Goal: Download file/media

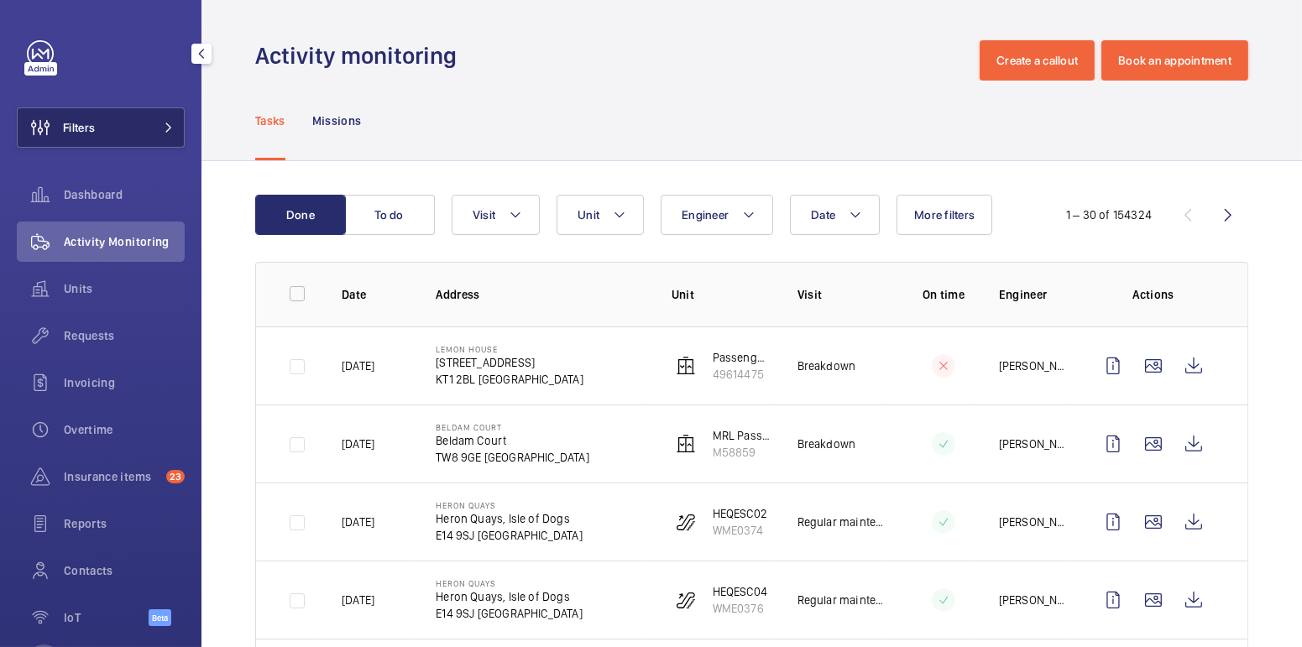
click at [111, 131] on button "Filters" at bounding box center [101, 127] width 168 height 40
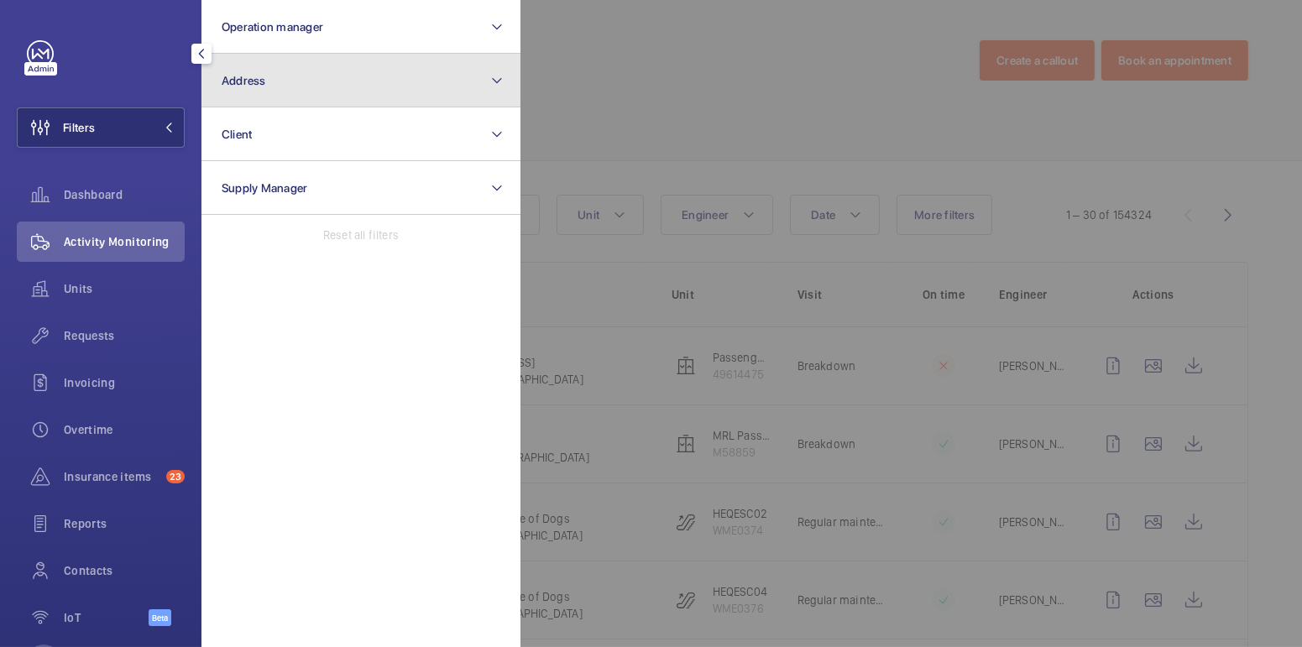
click at [285, 93] on button "Address" at bounding box center [360, 81] width 319 height 54
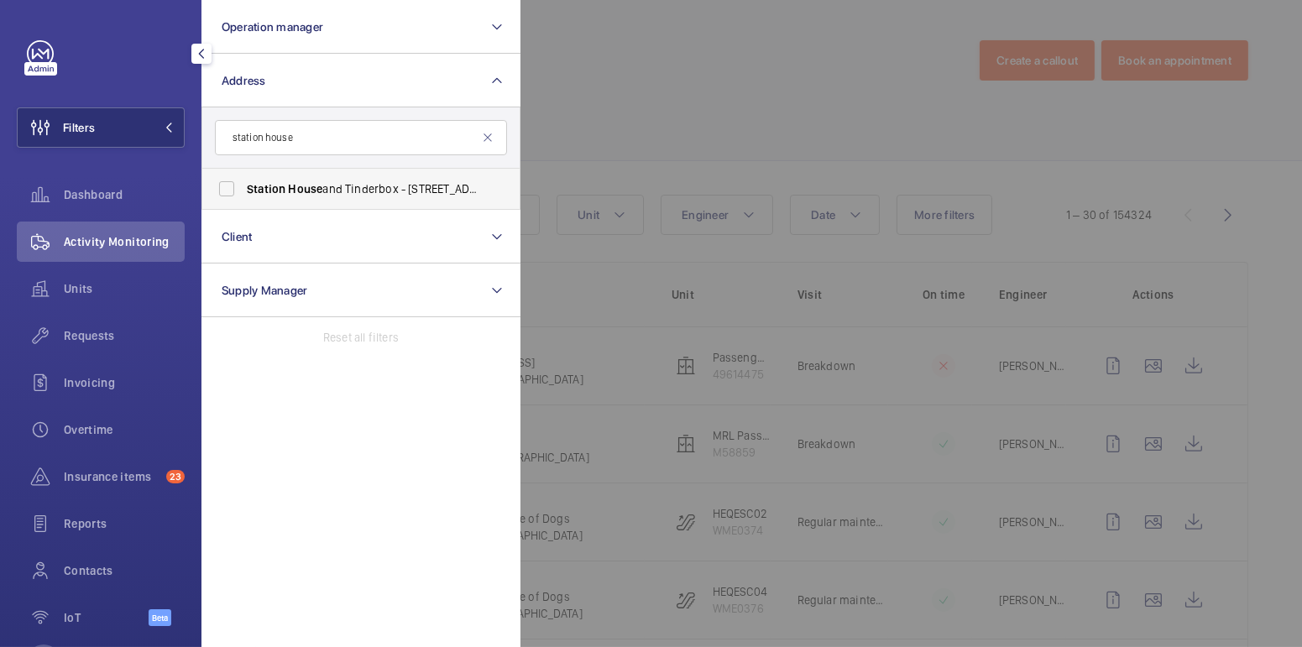
type input "station house"
click at [352, 191] on span "Station House and Tinderbox - 2 [PERSON_NAME][GEOGRAPHIC_DATA]" at bounding box center [362, 188] width 231 height 17
click at [243, 191] on input "Station House and Tinderbox - 2 [PERSON_NAME][GEOGRAPHIC_DATA]" at bounding box center [227, 189] width 34 height 34
checkbox input "true"
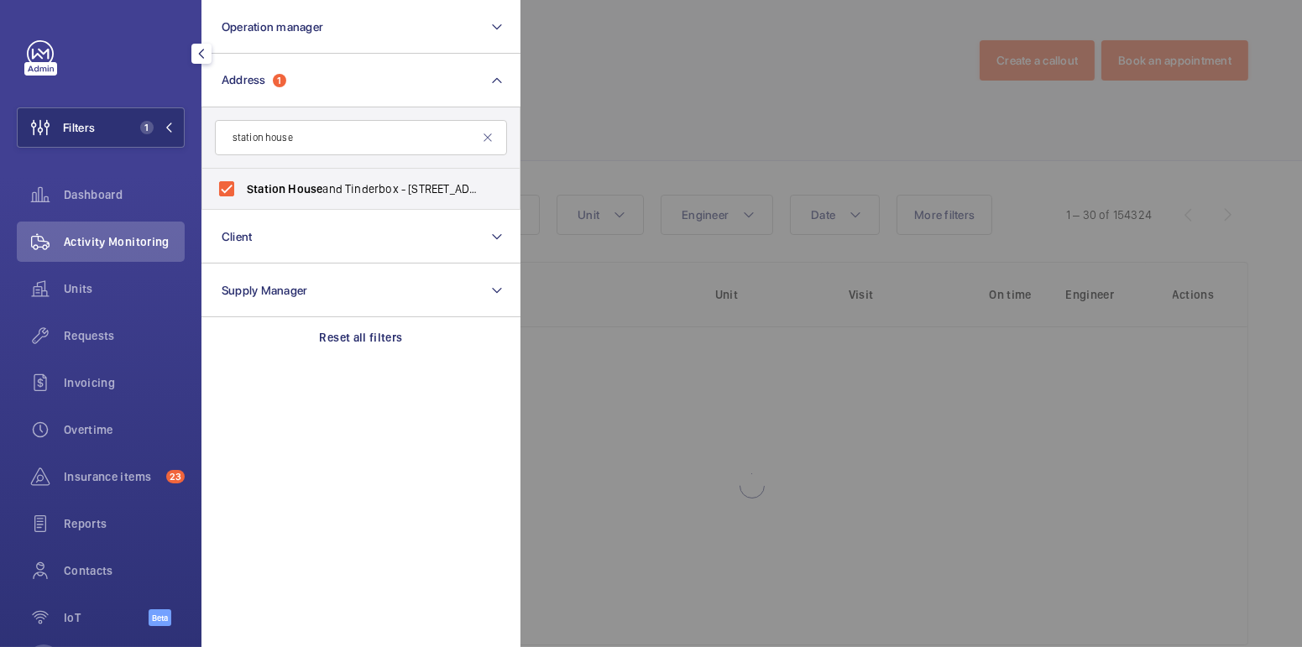
click at [672, 102] on div at bounding box center [1171, 323] width 1302 height 647
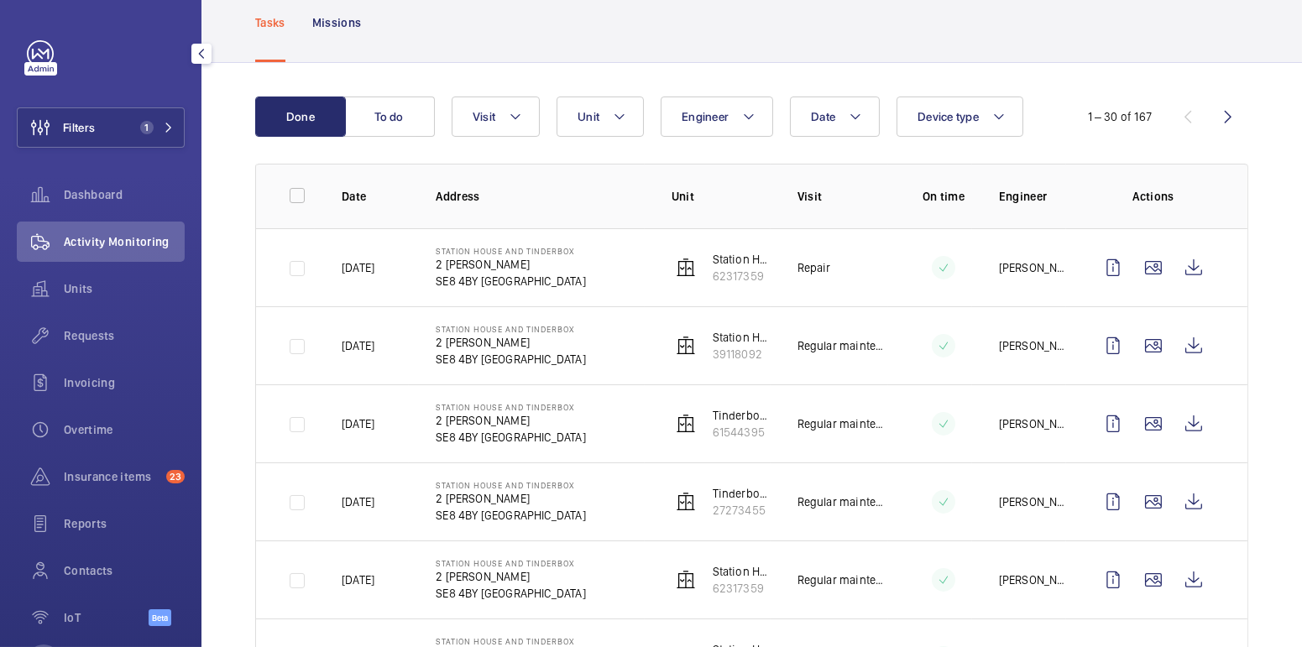
scroll to position [128, 0]
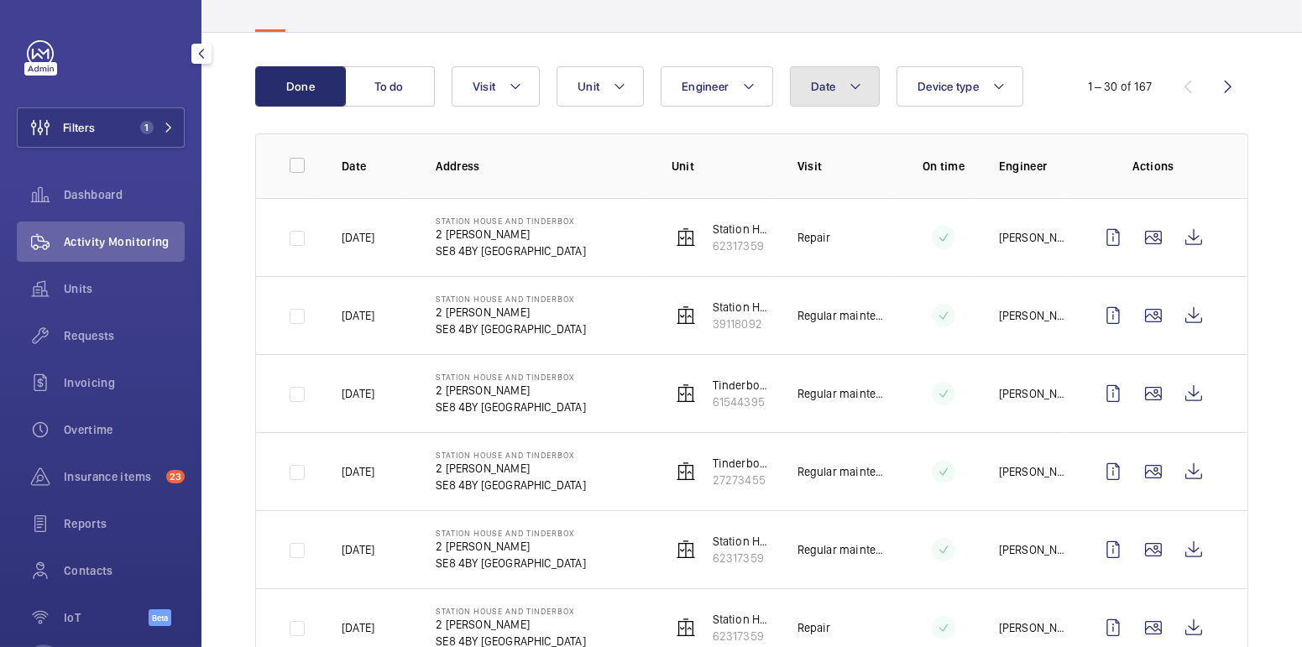
click at [861, 96] on button "Date" at bounding box center [835, 86] width 90 height 40
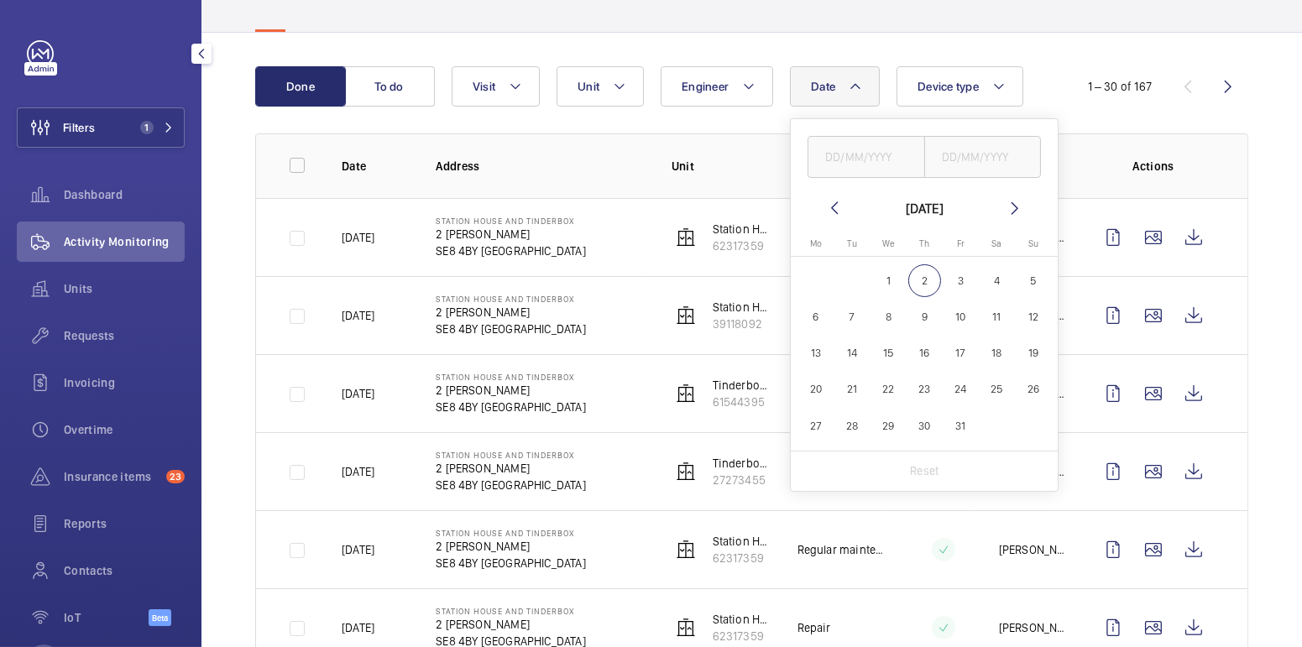
click at [831, 193] on div "[DATE] [DATE] Mo [DATE] Tu [DATE] We [DATE] Th [DATE] Fr [DATE] Sa [DATE] [DATE…" at bounding box center [924, 305] width 267 height 372
click at [837, 204] on mat-icon at bounding box center [834, 208] width 20 height 20
click at [816, 426] on span "29" at bounding box center [815, 426] width 33 height 33
type input "[DATE]"
click at [981, 151] on input "text" at bounding box center [983, 157] width 118 height 42
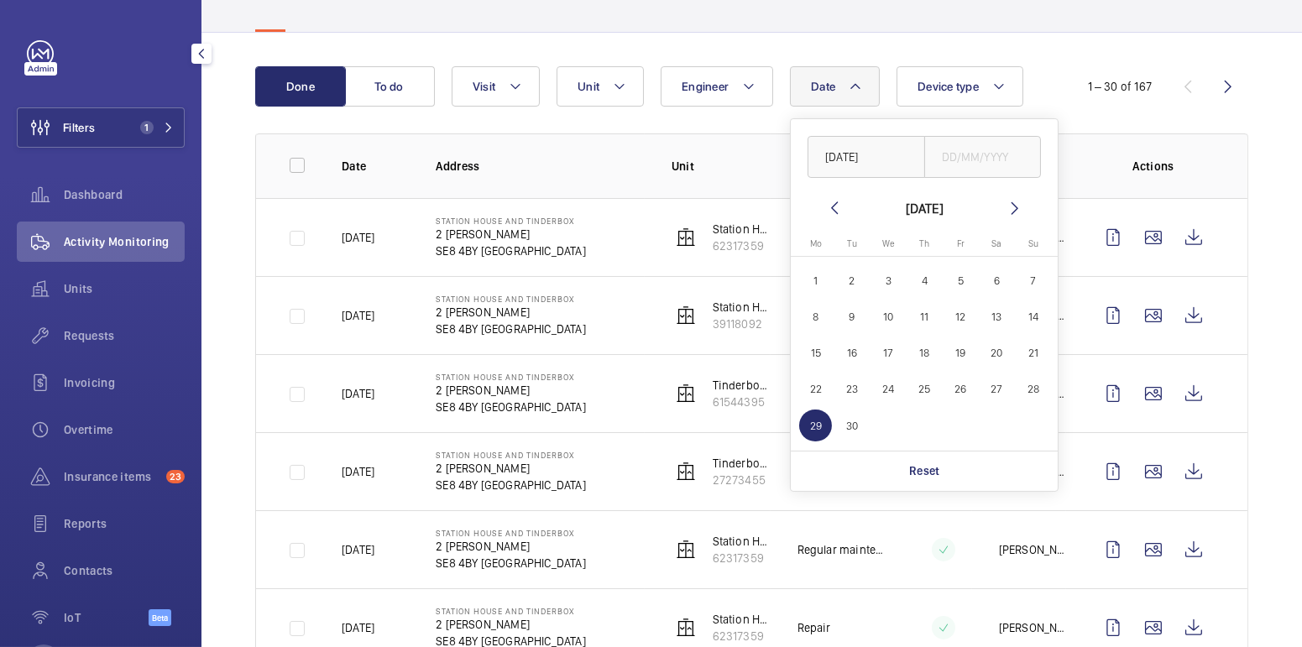
click at [819, 421] on span "29" at bounding box center [815, 426] width 33 height 33
type input "[DATE]"
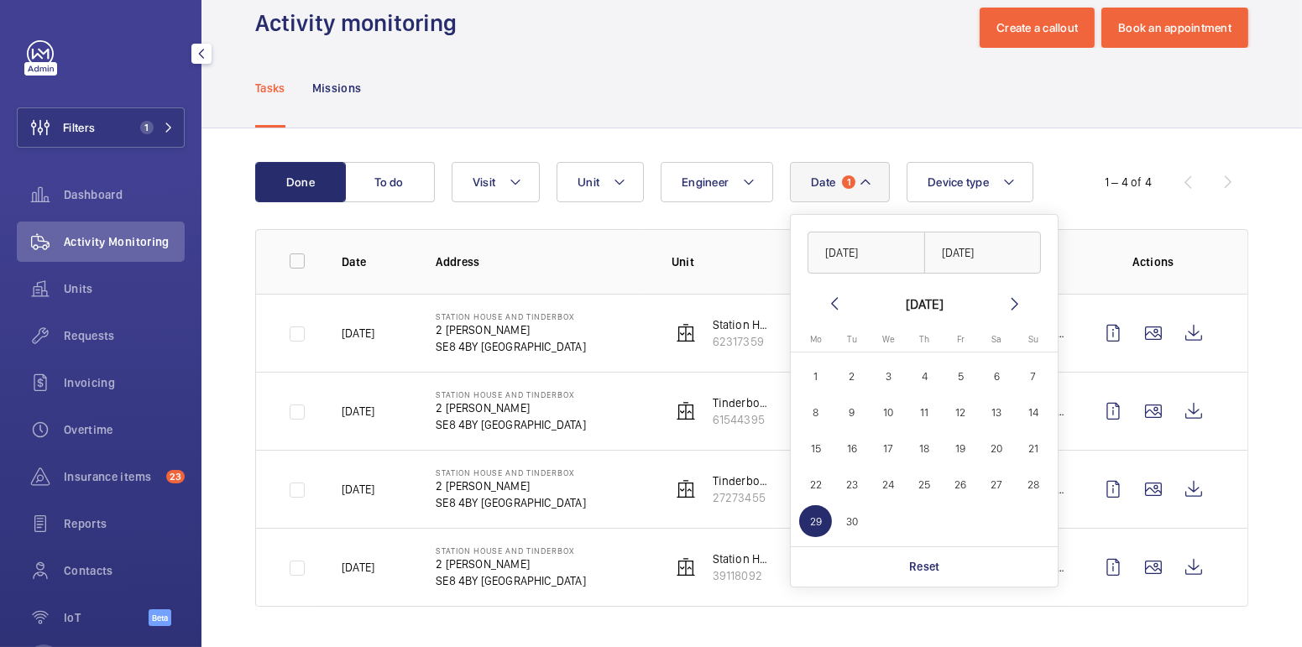
scroll to position [29, 0]
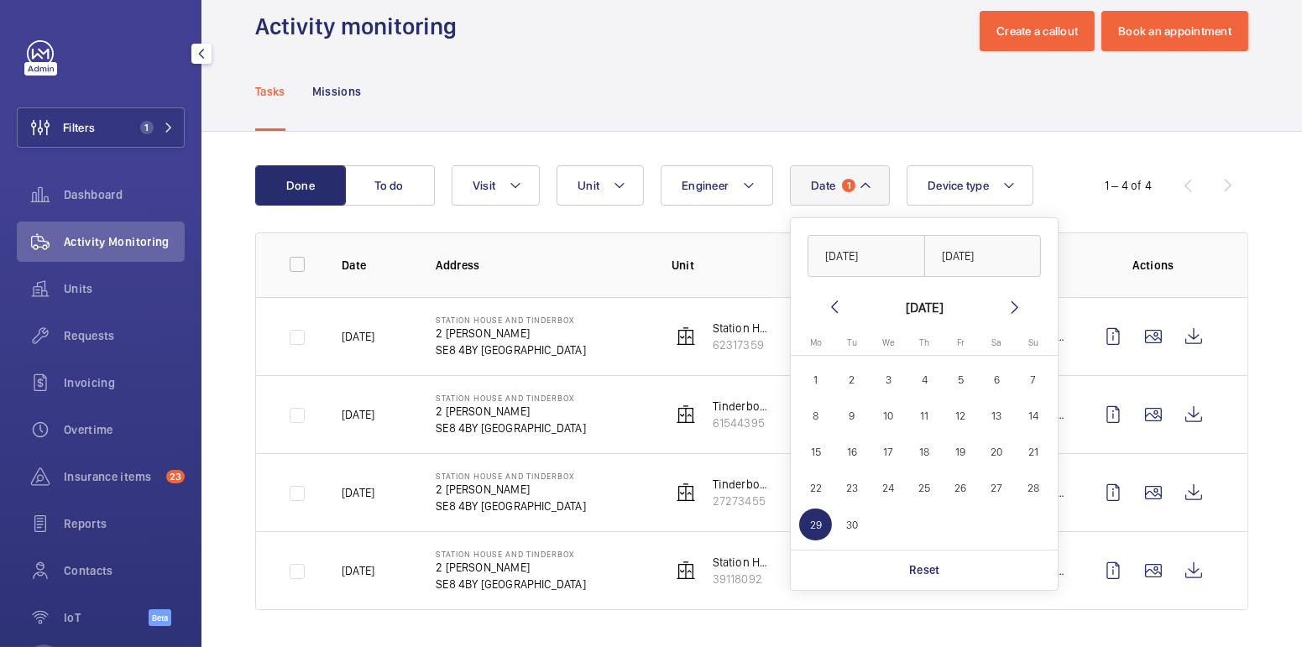
click at [780, 65] on div "Tasks Missions" at bounding box center [751, 91] width 993 height 80
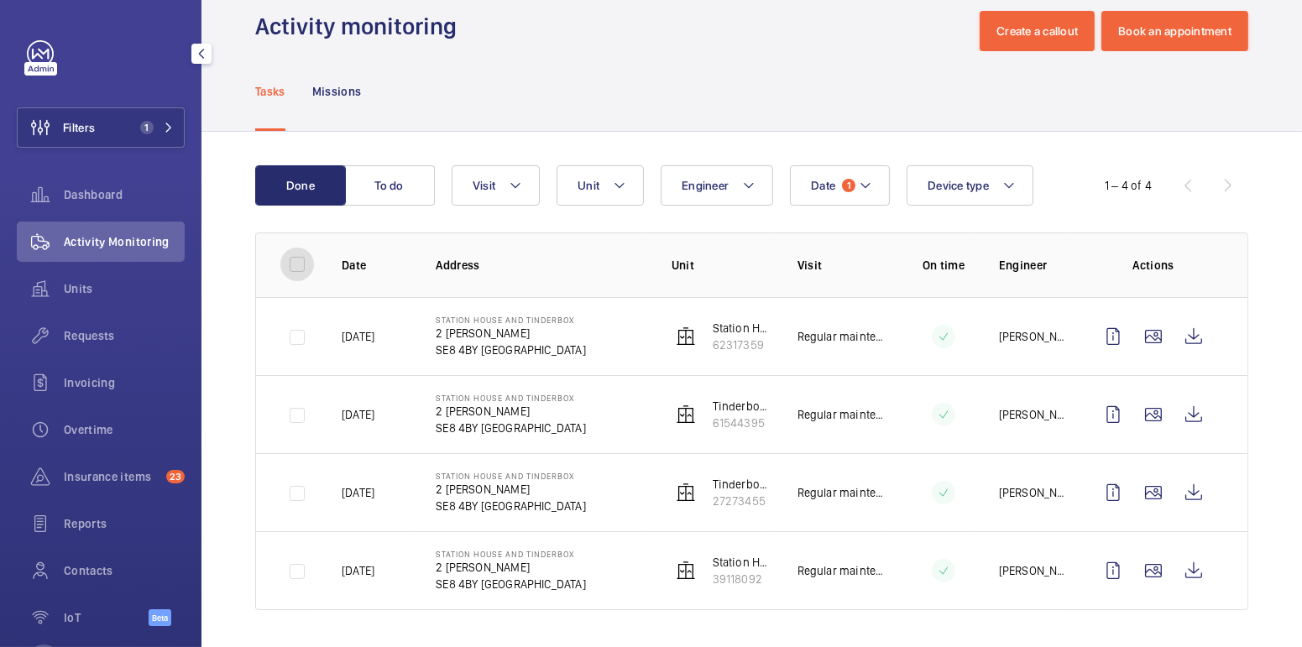
click at [298, 269] on input "checkbox" at bounding box center [297, 265] width 34 height 34
checkbox input "true"
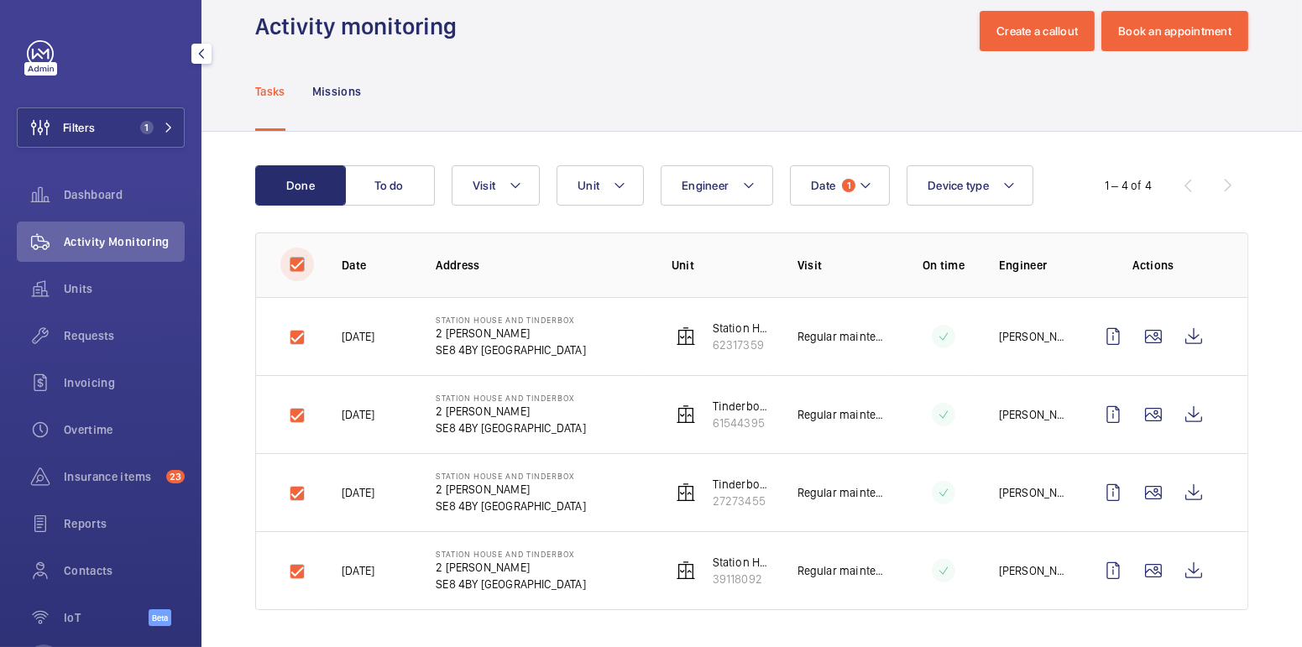
checkbox input "true"
click at [1174, 189] on button "Download 4 reports" at bounding box center [1178, 185] width 141 height 40
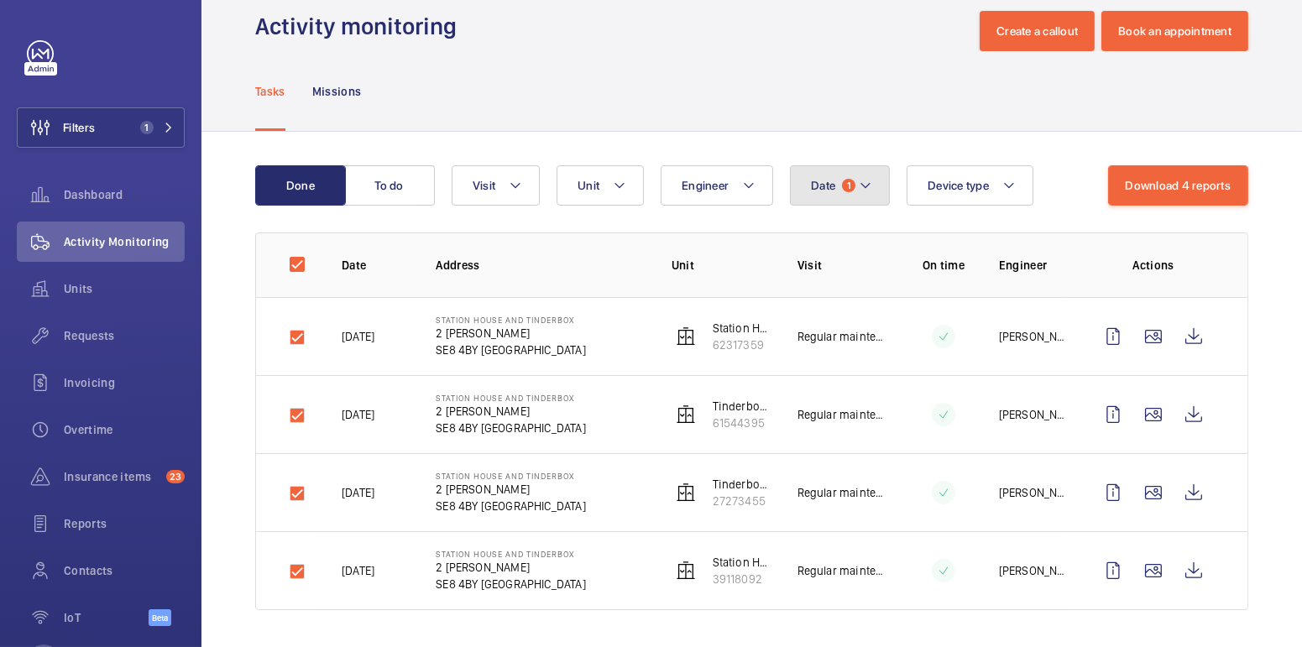
click at [843, 188] on span "1" at bounding box center [848, 185] width 13 height 13
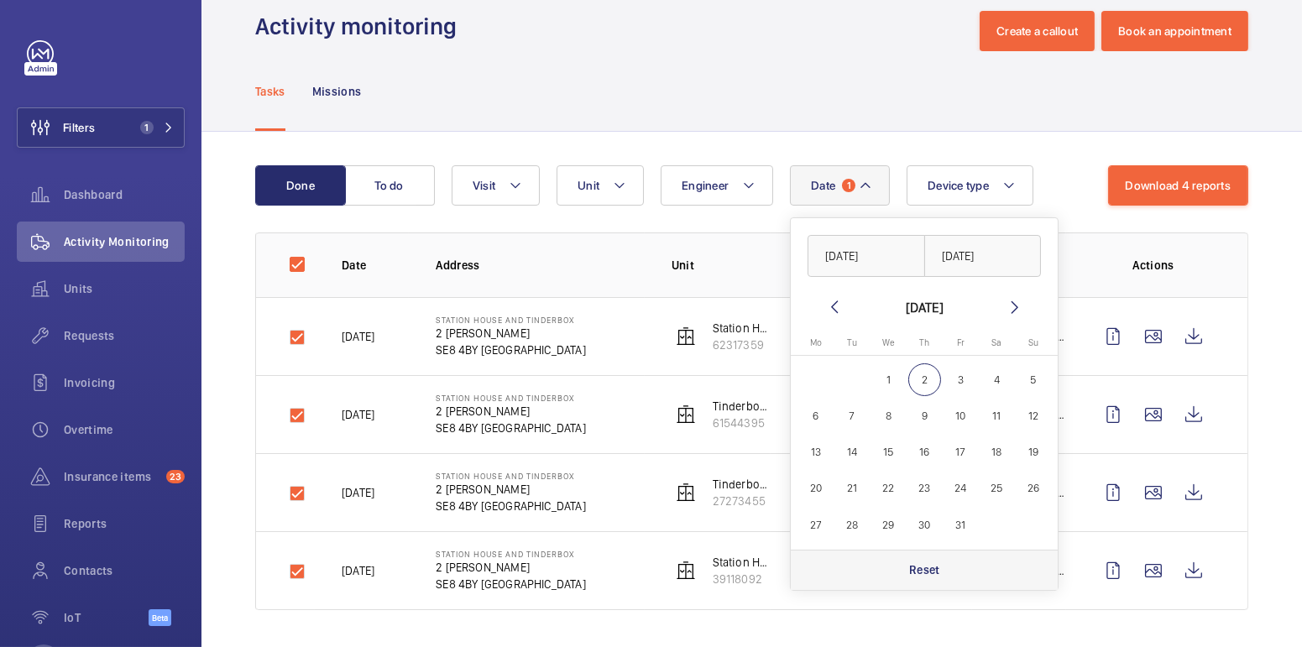
click at [942, 563] on div "Reset" at bounding box center [924, 570] width 267 height 40
checkbox input "false"
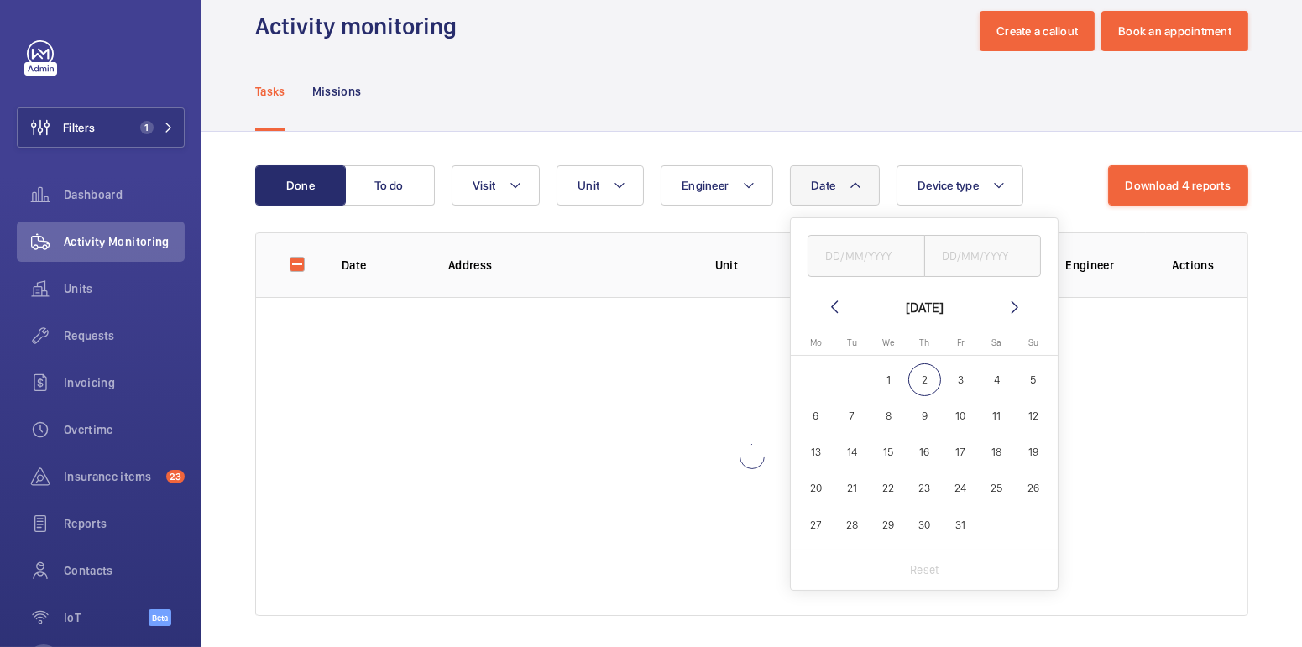
click at [623, 117] on div "Tasks Missions" at bounding box center [751, 91] width 993 height 80
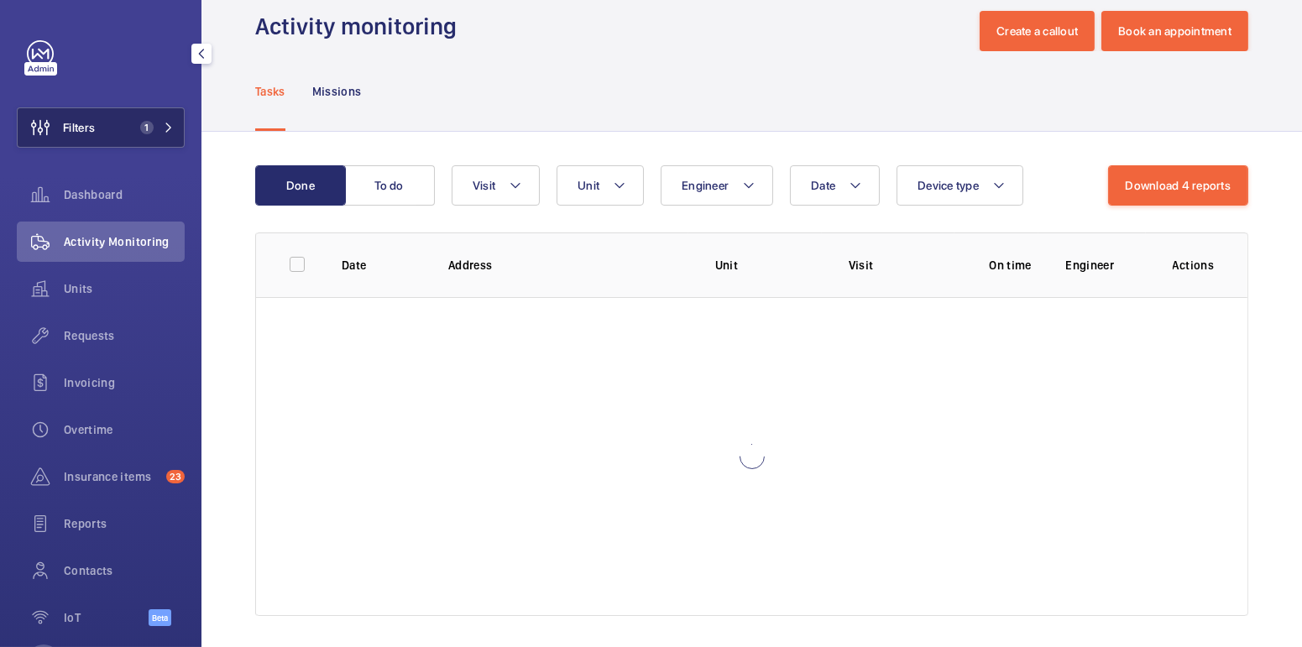
click at [106, 133] on button "Filters 1" at bounding box center [101, 127] width 168 height 40
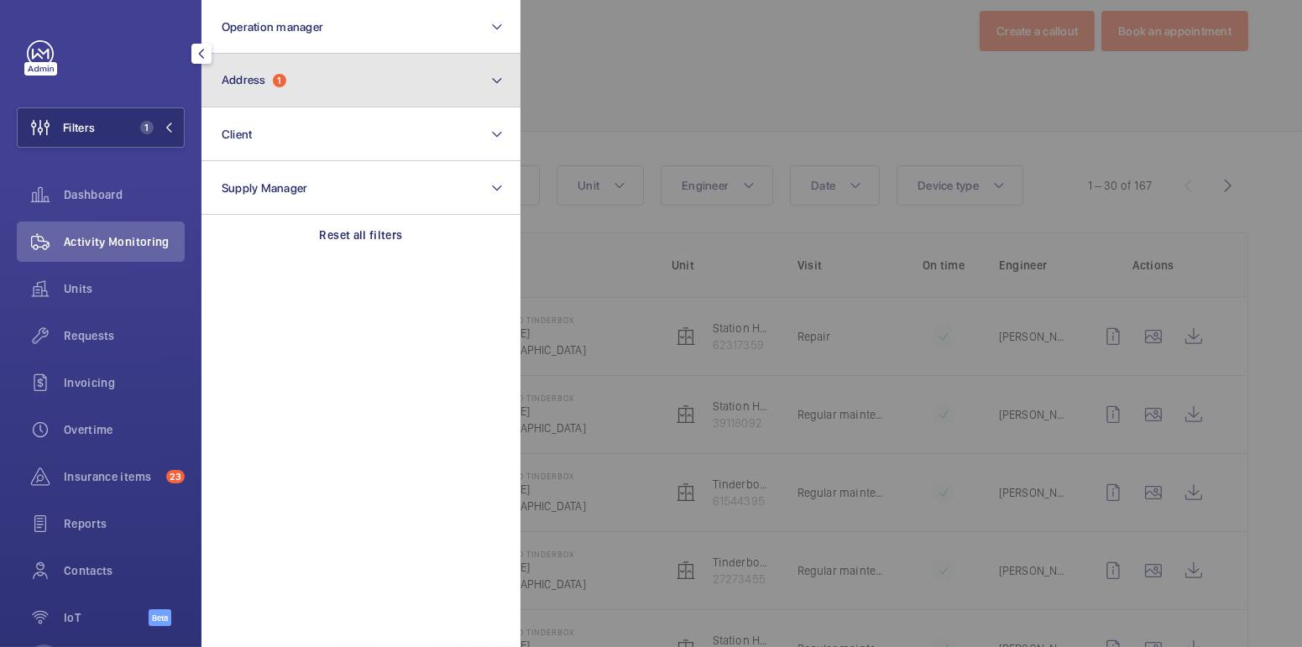
click at [335, 81] on button "Address 1" at bounding box center [360, 81] width 319 height 54
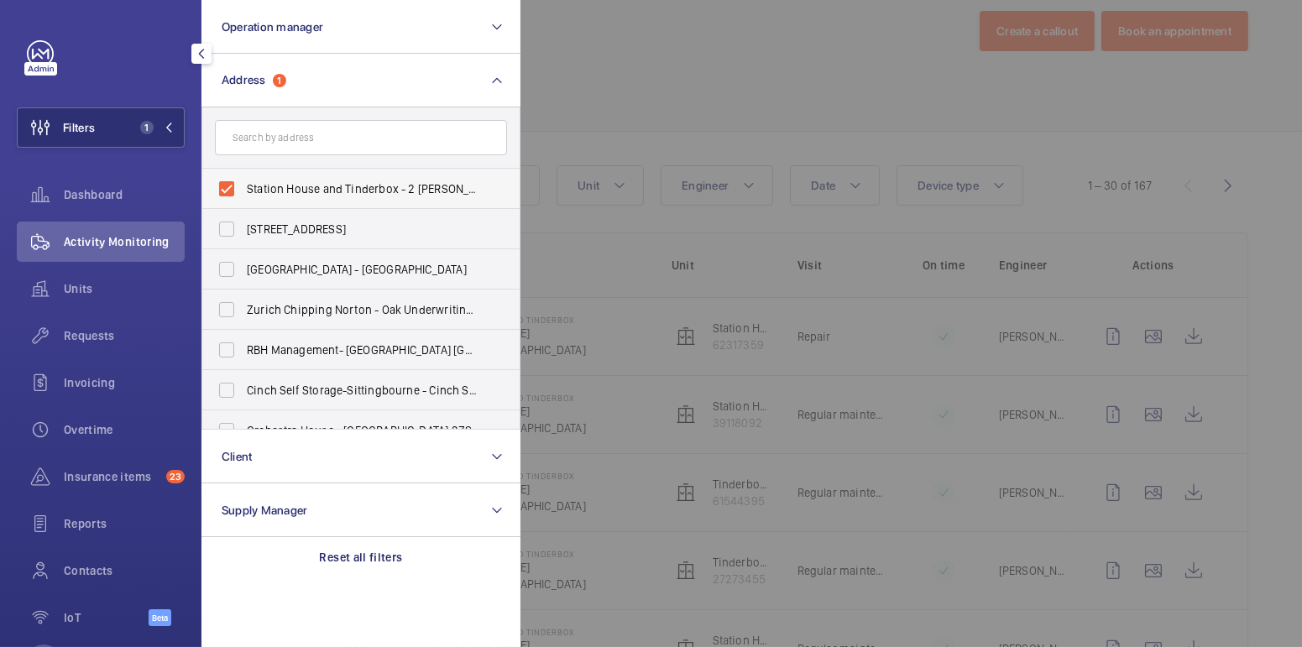
click at [295, 191] on span "Station House and Tinderbox - 2 [PERSON_NAME][GEOGRAPHIC_DATA]" at bounding box center [362, 188] width 231 height 17
click at [243, 191] on input "Station House and Tinderbox - 2 [PERSON_NAME][GEOGRAPHIC_DATA]" at bounding box center [227, 189] width 34 height 34
checkbox input "false"
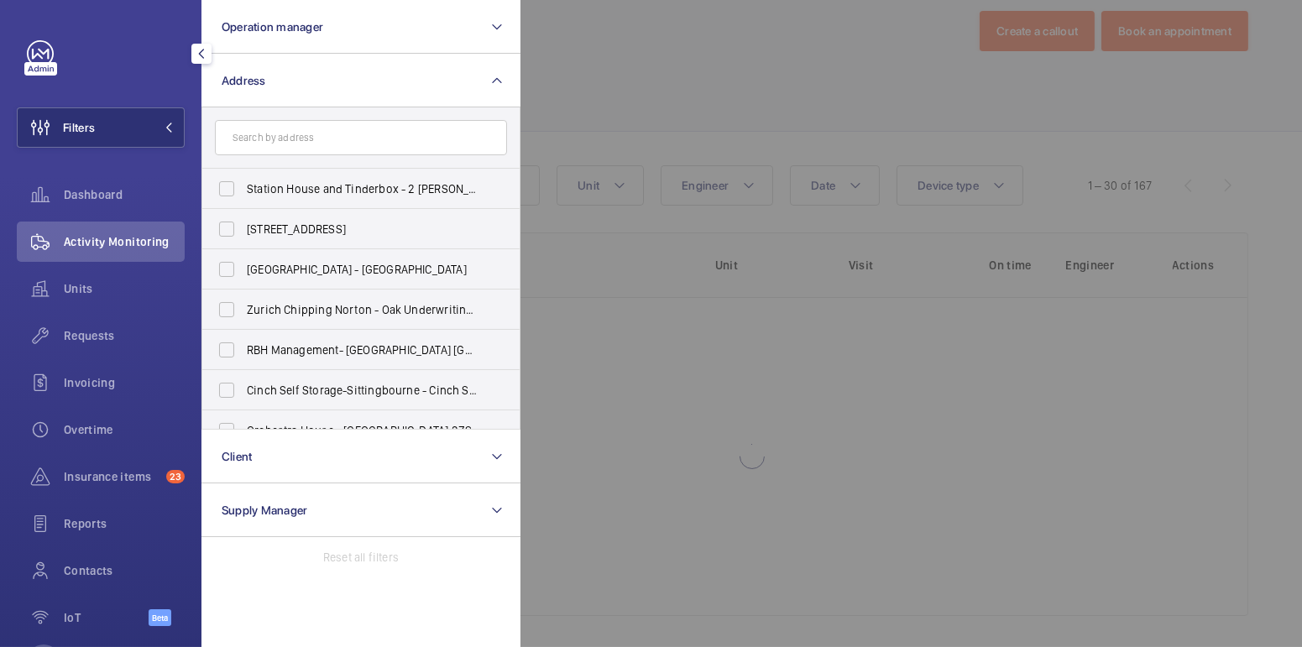
drag, startPoint x: 674, startPoint y: 75, endPoint x: 540, endPoint y: 2, distance: 152.9
click at [674, 75] on div at bounding box center [1171, 323] width 1302 height 647
